Goal: Task Accomplishment & Management: Complete application form

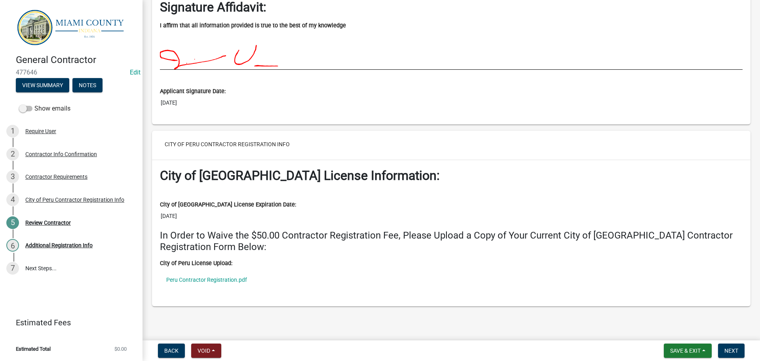
scroll to position [1363, 0]
click at [218, 276] on link "Peru Contractor Registration.pdf" at bounding box center [451, 280] width 583 height 18
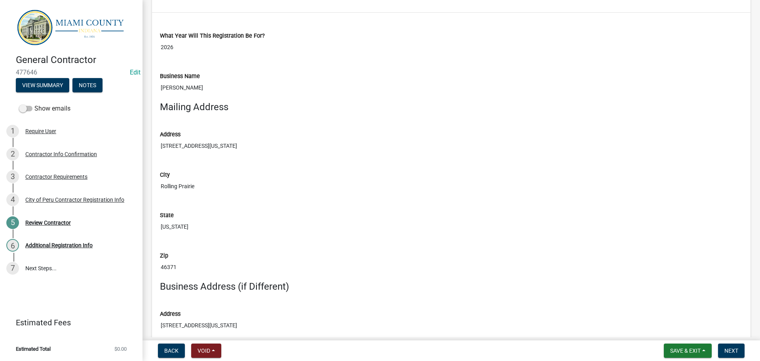
scroll to position [0, 0]
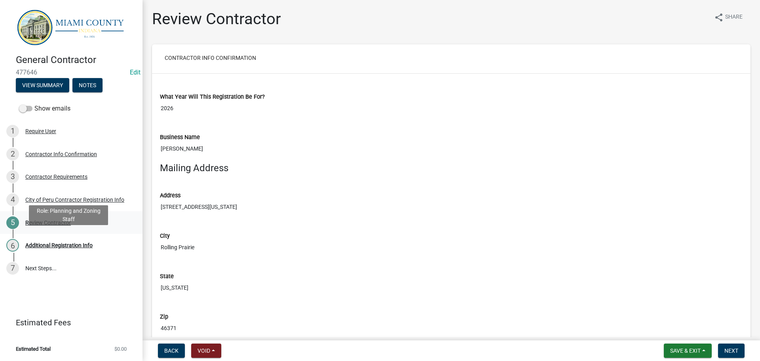
click at [69, 229] on div "5 Review Contractor" at bounding box center [68, 222] width 124 height 13
click at [80, 202] on div "City of Peru Contractor Registration Info" at bounding box center [74, 200] width 99 height 6
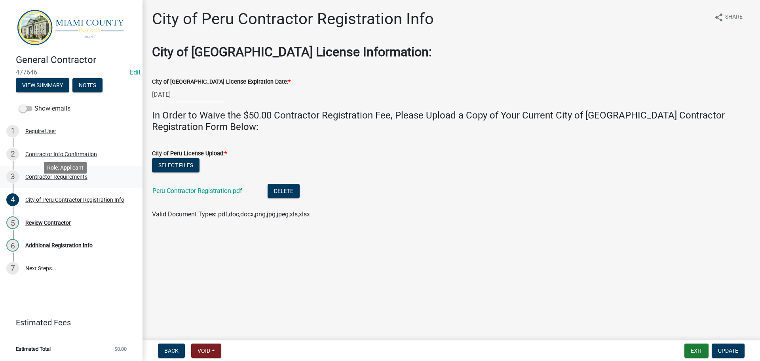
click at [59, 179] on div "Contractor Requirements" at bounding box center [56, 177] width 62 height 6
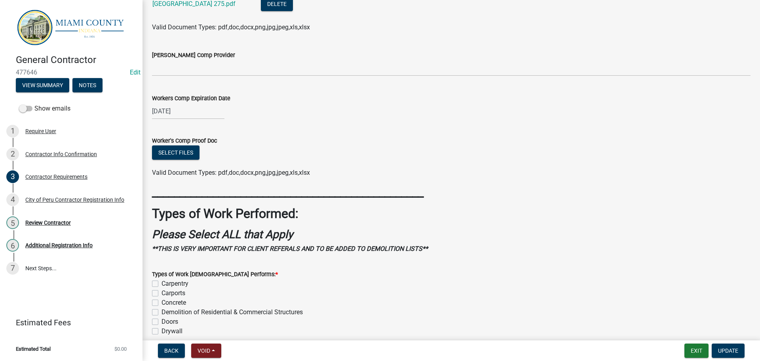
scroll to position [64, 0]
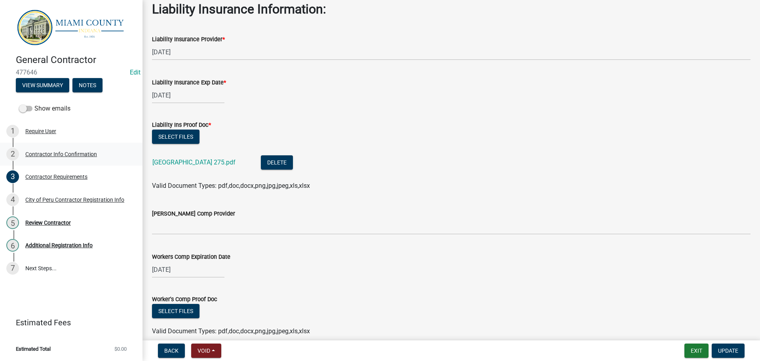
click at [56, 157] on div "Contractor Info Confirmation" at bounding box center [61, 154] width 72 height 6
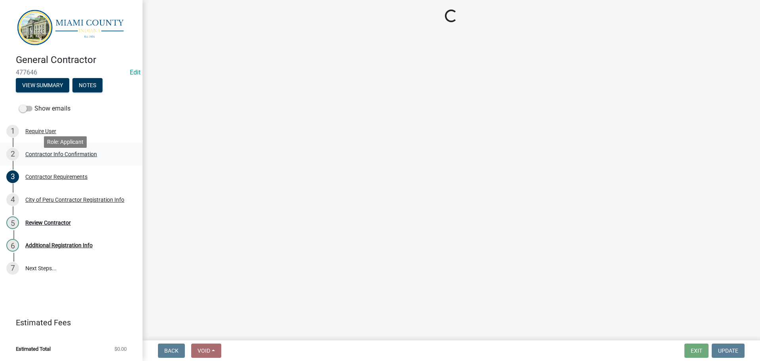
scroll to position [0, 0]
select select "IN"
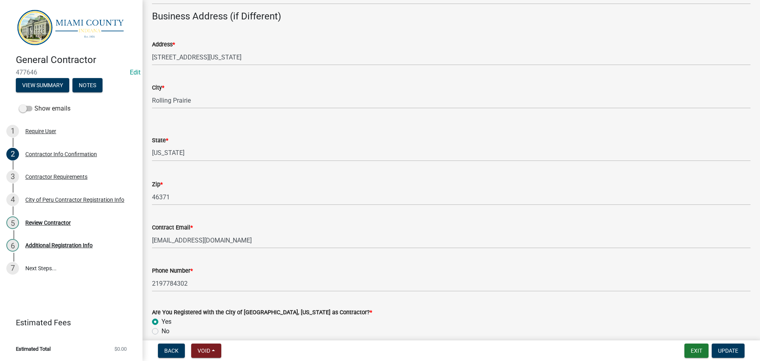
scroll to position [440, 0]
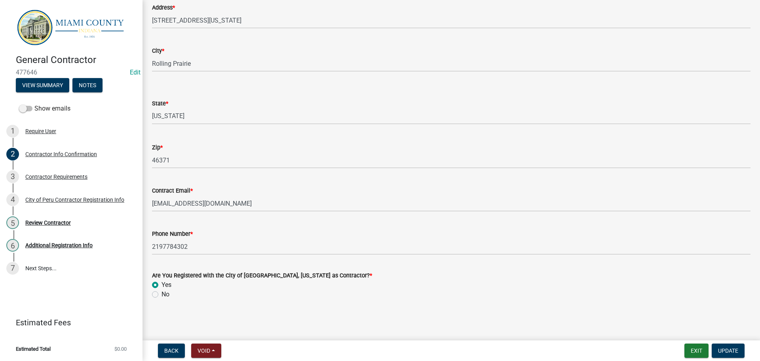
click at [162, 293] on label "No" at bounding box center [166, 295] width 8 height 10
click at [162, 293] on input "No" at bounding box center [164, 292] width 5 height 5
radio input "true"
click at [732, 348] on span "Update" at bounding box center [728, 350] width 20 height 6
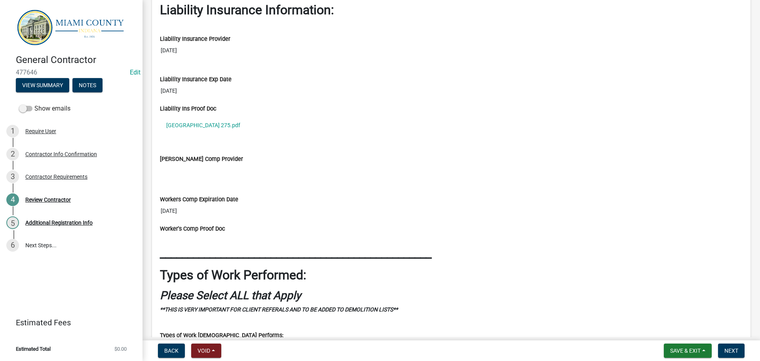
scroll to position [683, 0]
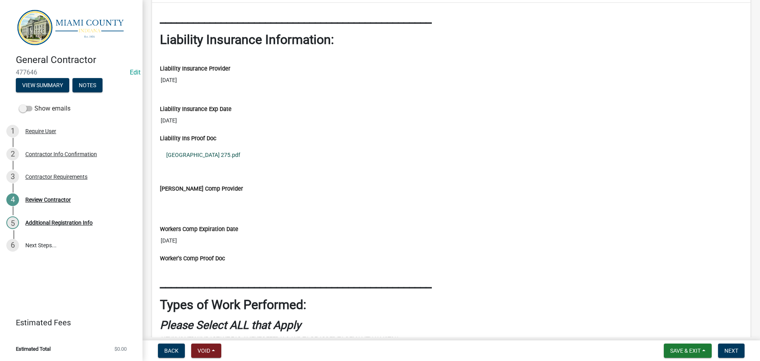
click at [198, 164] on link "Miami County 275.pdf" at bounding box center [451, 155] width 583 height 18
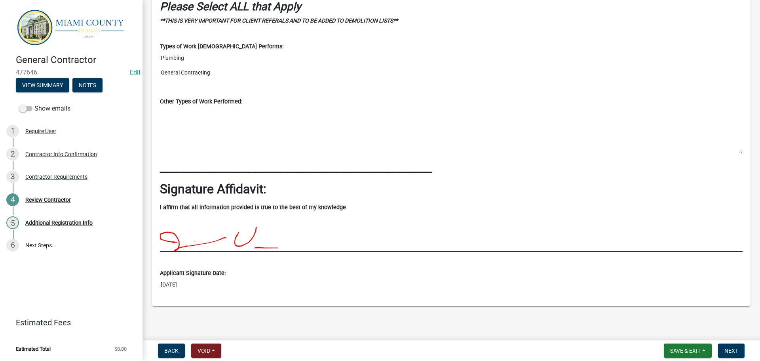
scroll to position [1158, 0]
click at [731, 348] on span "Next" at bounding box center [732, 350] width 14 height 6
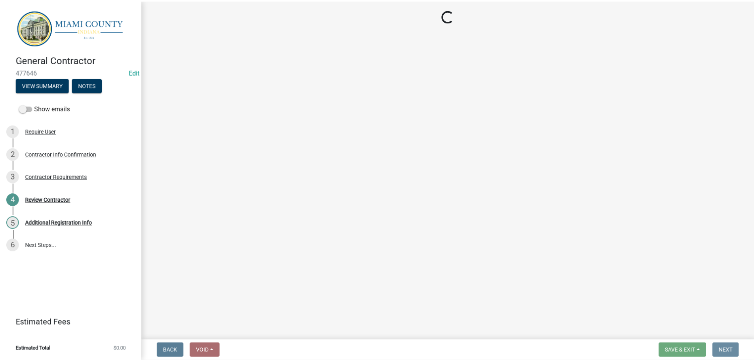
scroll to position [0, 0]
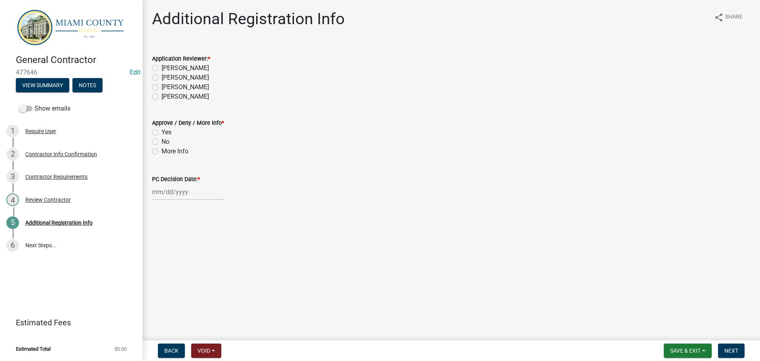
click at [181, 82] on label "[PERSON_NAME]" at bounding box center [186, 78] width 48 height 10
click at [167, 78] on input "[PERSON_NAME]" at bounding box center [164, 75] width 5 height 5
radio input "true"
click at [168, 137] on label "Yes" at bounding box center [167, 133] width 10 height 10
click at [167, 133] on input "Yes" at bounding box center [164, 130] width 5 height 5
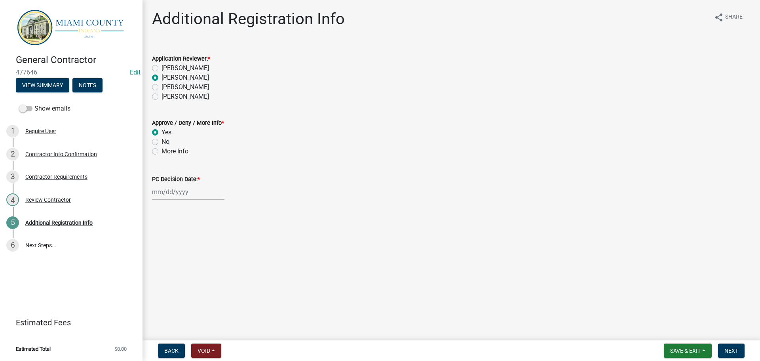
radio input "true"
click at [169, 200] on div at bounding box center [188, 192] width 72 height 16
select select "9"
select select "2025"
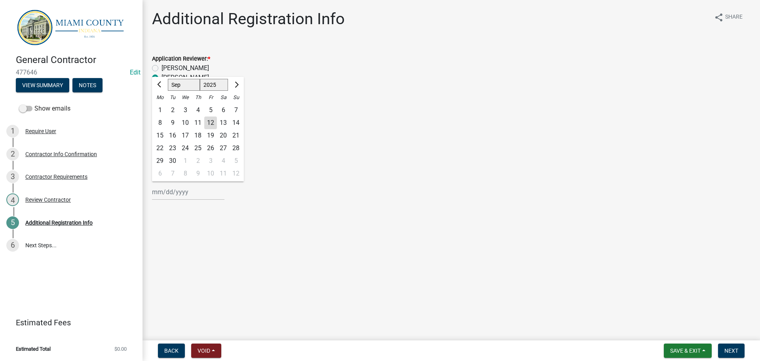
click at [217, 129] on div "12" at bounding box center [210, 122] width 13 height 13
type input "[DATE]"
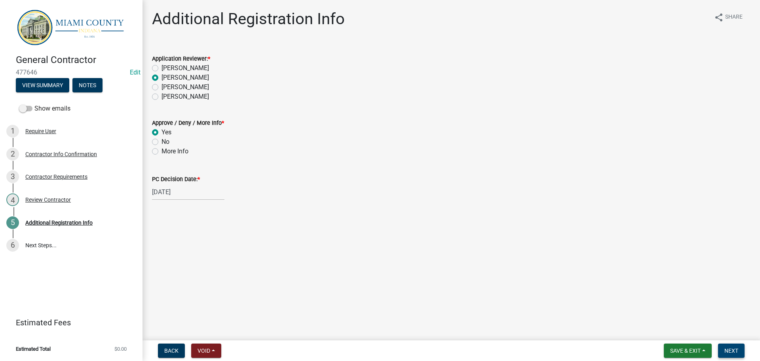
click at [730, 349] on span "Next" at bounding box center [732, 350] width 14 height 6
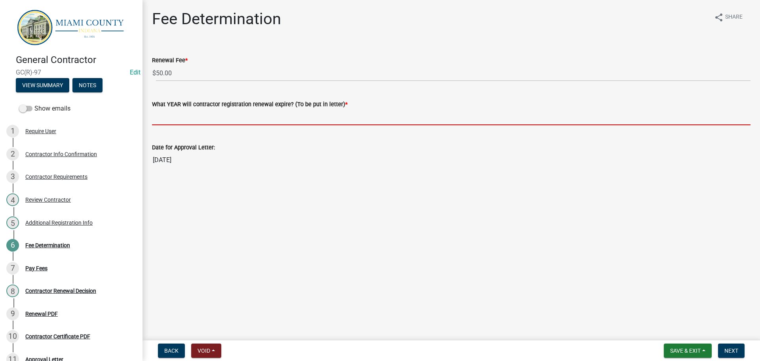
click at [227, 124] on input "What YEAR will contractor registration renewal expire? (To be put in letter) *" at bounding box center [451, 117] width 599 height 16
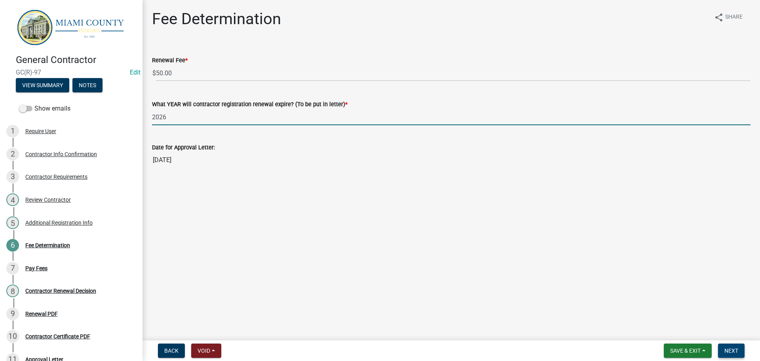
type input "2026"
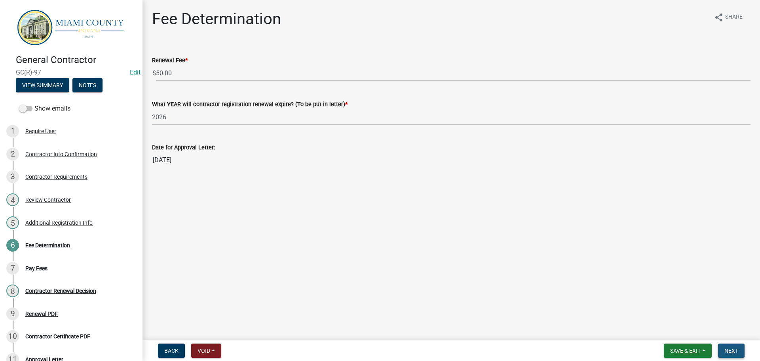
click at [732, 347] on span "Next" at bounding box center [732, 350] width 14 height 6
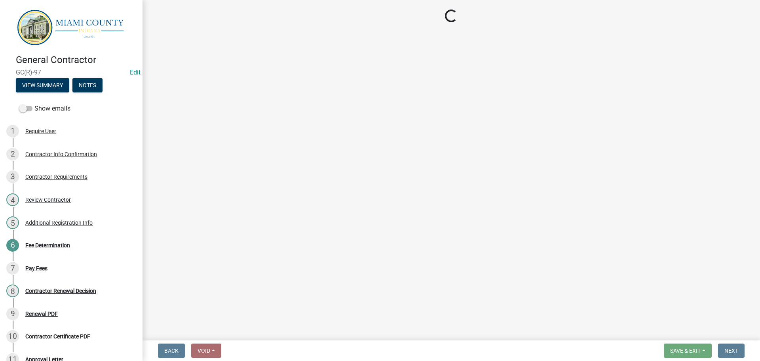
select select "3: 3"
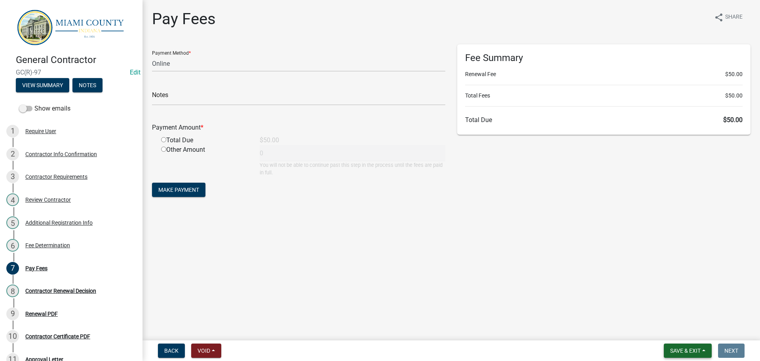
click at [680, 347] on span "Save & Exit" at bounding box center [686, 350] width 30 height 6
click at [661, 328] on button "Save & Exit" at bounding box center [680, 327] width 63 height 19
